Goal: Information Seeking & Learning: Find specific fact

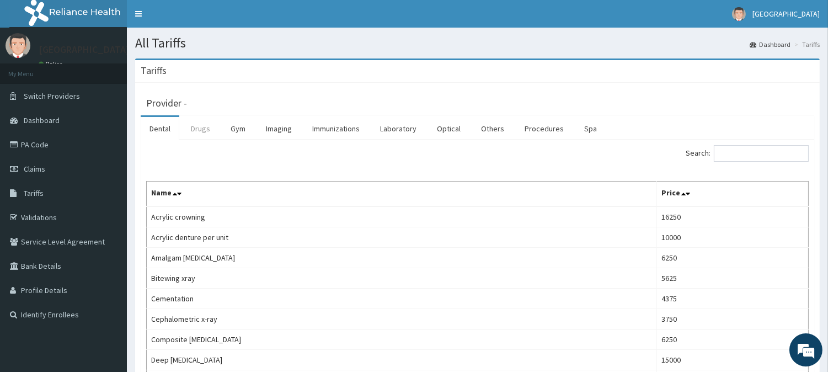
click at [191, 122] on link "Drugs" at bounding box center [200, 128] width 37 height 23
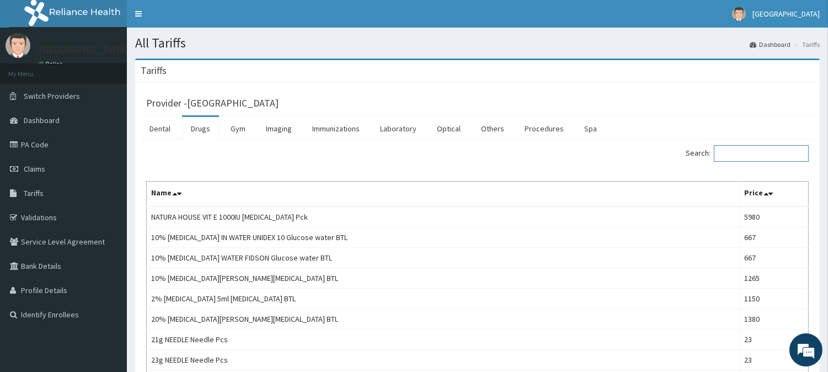
click at [757, 161] on input "Search:" at bounding box center [761, 153] width 95 height 17
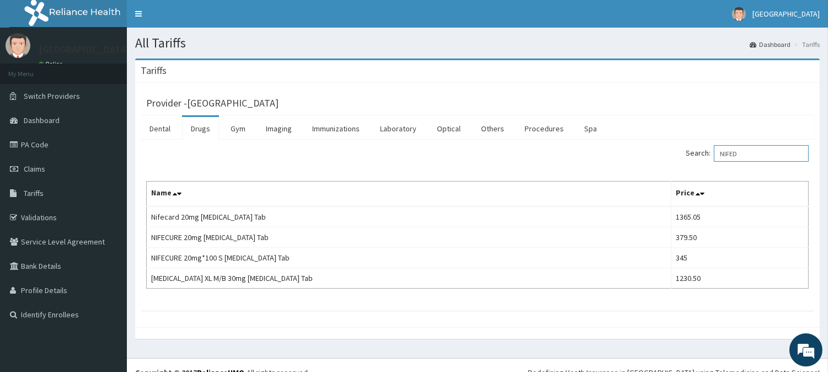
click at [769, 154] on input "NIFED" at bounding box center [761, 153] width 95 height 17
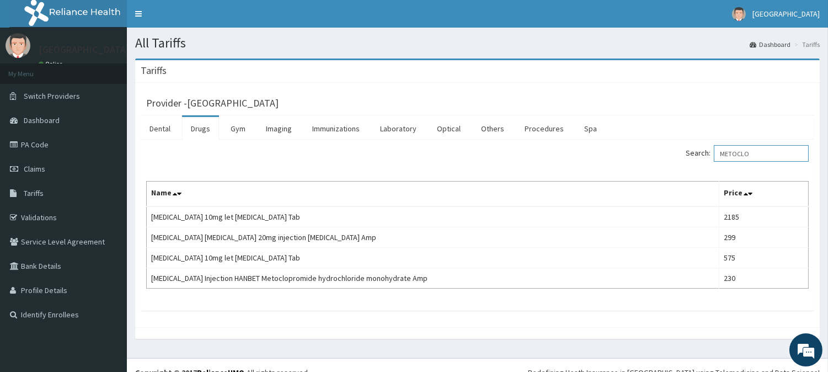
type input "METOCLO"
click at [43, 149] on link "PA Code" at bounding box center [63, 144] width 127 height 24
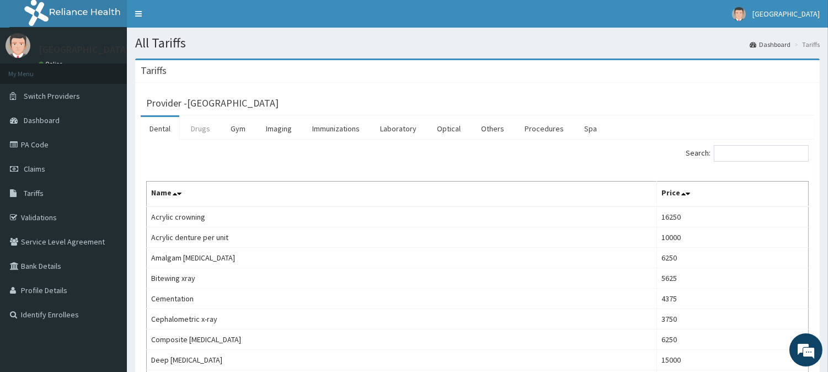
click at [201, 136] on link "Drugs" at bounding box center [200, 128] width 37 height 23
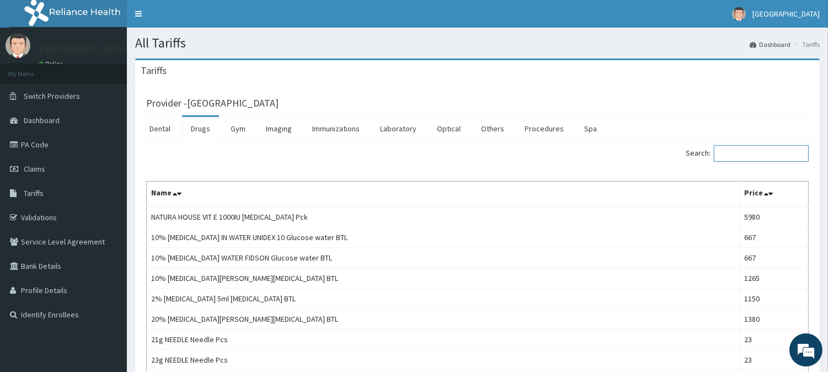
click at [774, 158] on input "Search:" at bounding box center [761, 153] width 95 height 17
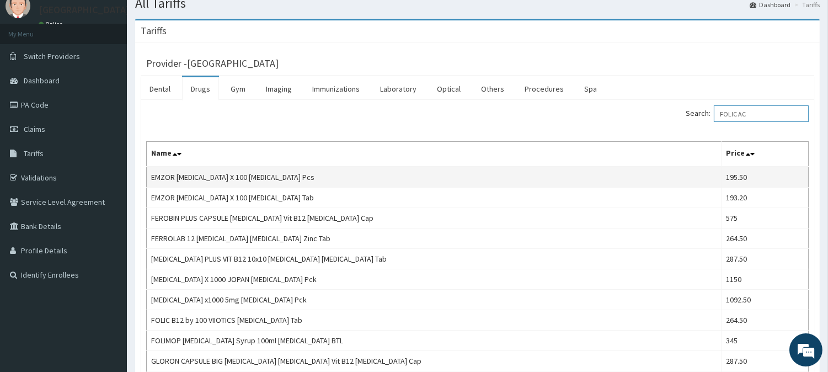
scroll to position [61, 0]
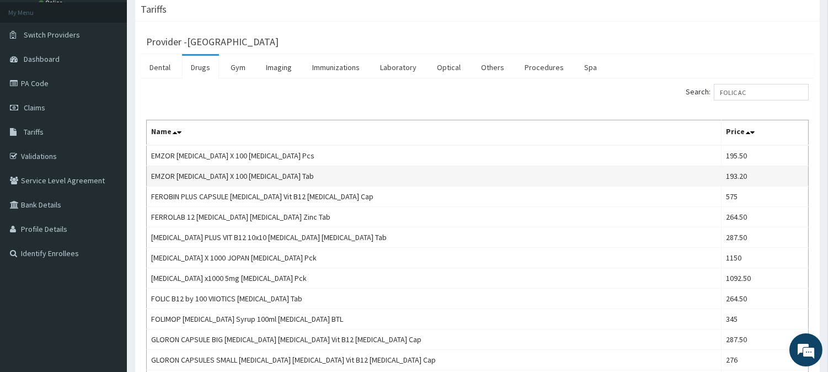
click at [244, 179] on td "EMZOR [MEDICAL_DATA] X 100 [MEDICAL_DATA] Tab" at bounding box center [434, 176] width 575 height 20
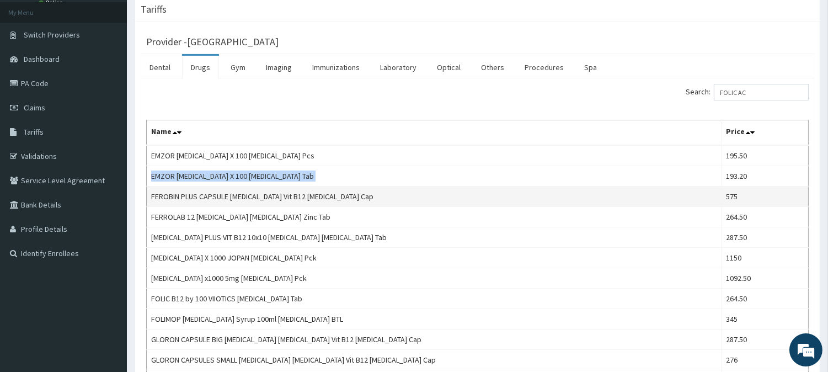
copy td "EMZOR [MEDICAL_DATA] X 100 [MEDICAL_DATA] Tab"
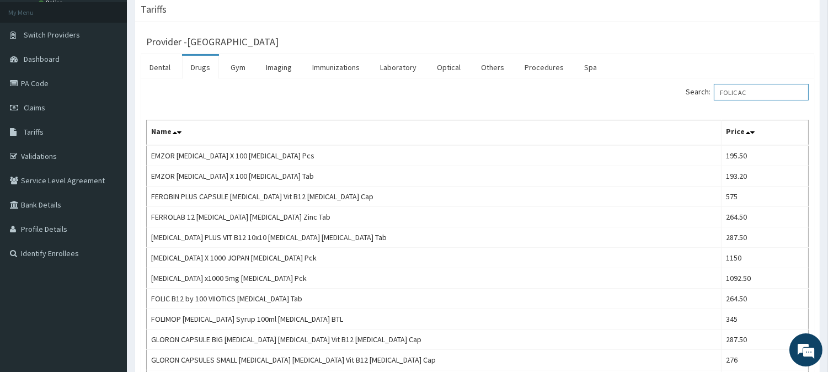
click at [753, 92] on input "FOLIC AC" at bounding box center [761, 92] width 95 height 17
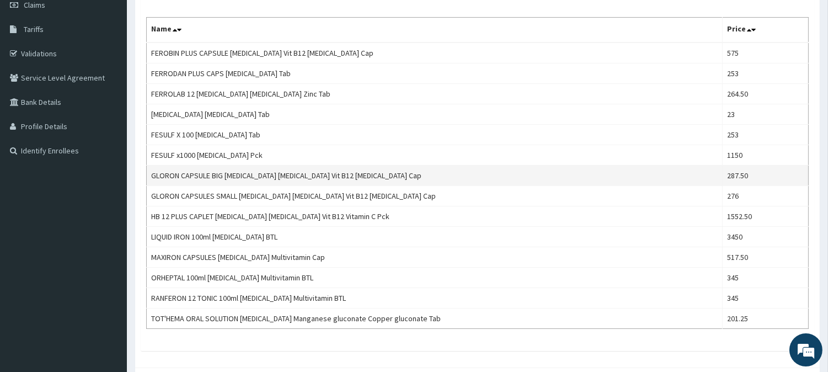
scroll to position [184, 0]
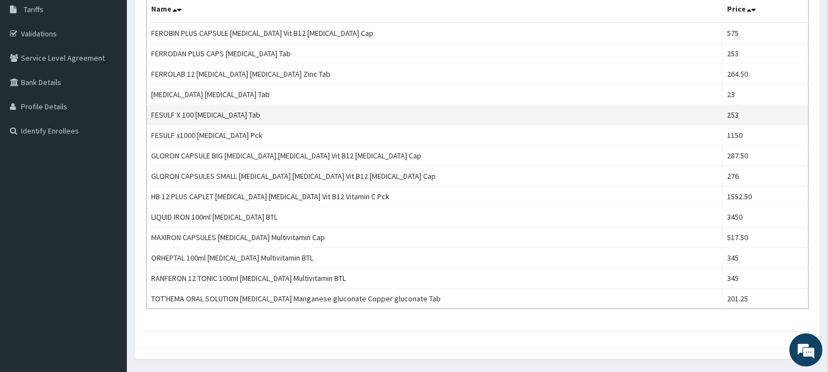
type input "FERROUS"
click at [197, 114] on td "FESULF X 100 [MEDICAL_DATA] Tab" at bounding box center [435, 115] width 576 height 20
copy td "FESULF X 100 [MEDICAL_DATA] Tab"
